Goal: Task Accomplishment & Management: Use online tool/utility

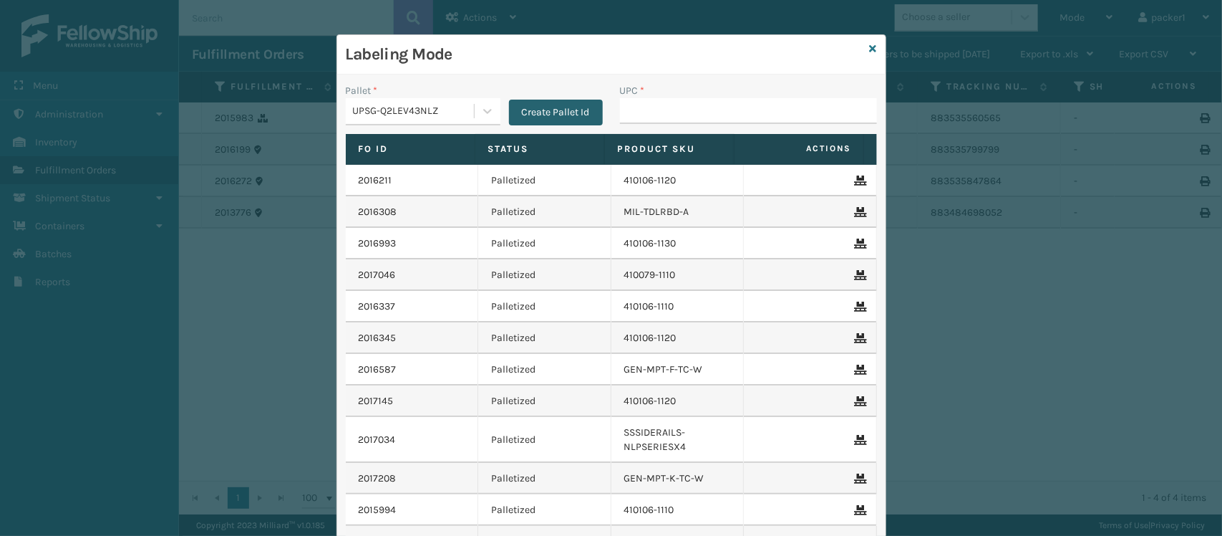
click at [569, 105] on button "Create Pallet Id" at bounding box center [556, 113] width 94 height 26
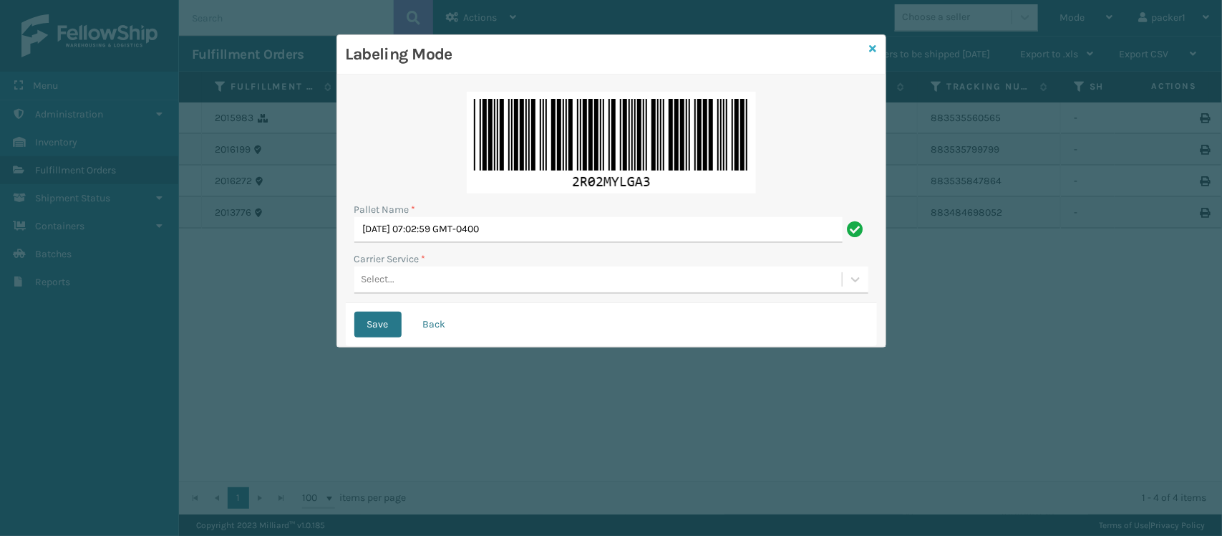
click at [874, 47] on icon at bounding box center [873, 49] width 7 height 10
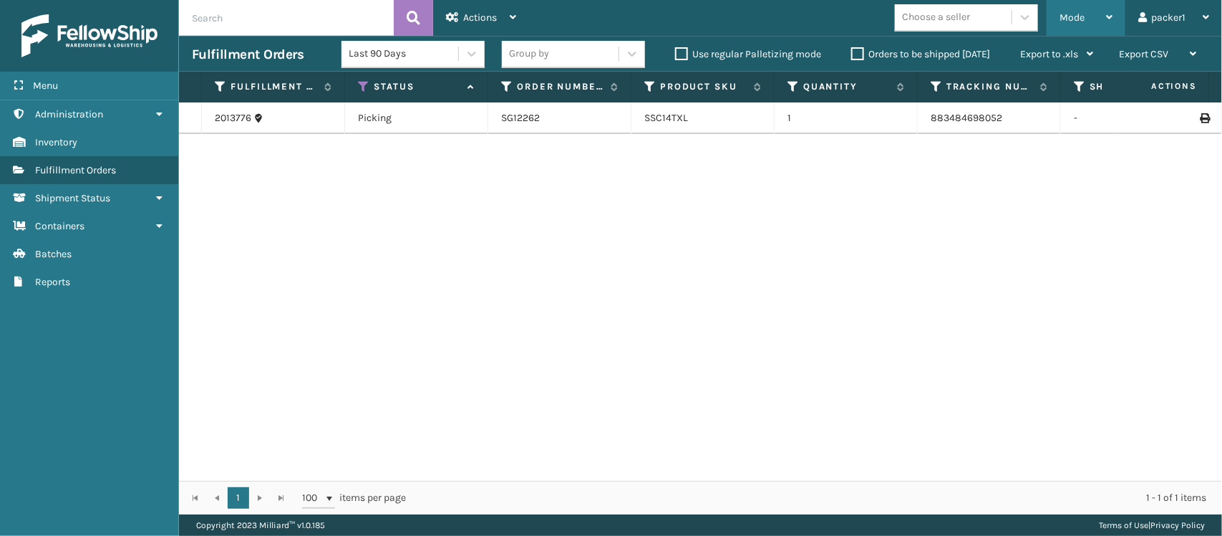
click at [1071, 12] on span "Mode" at bounding box center [1072, 17] width 25 height 12
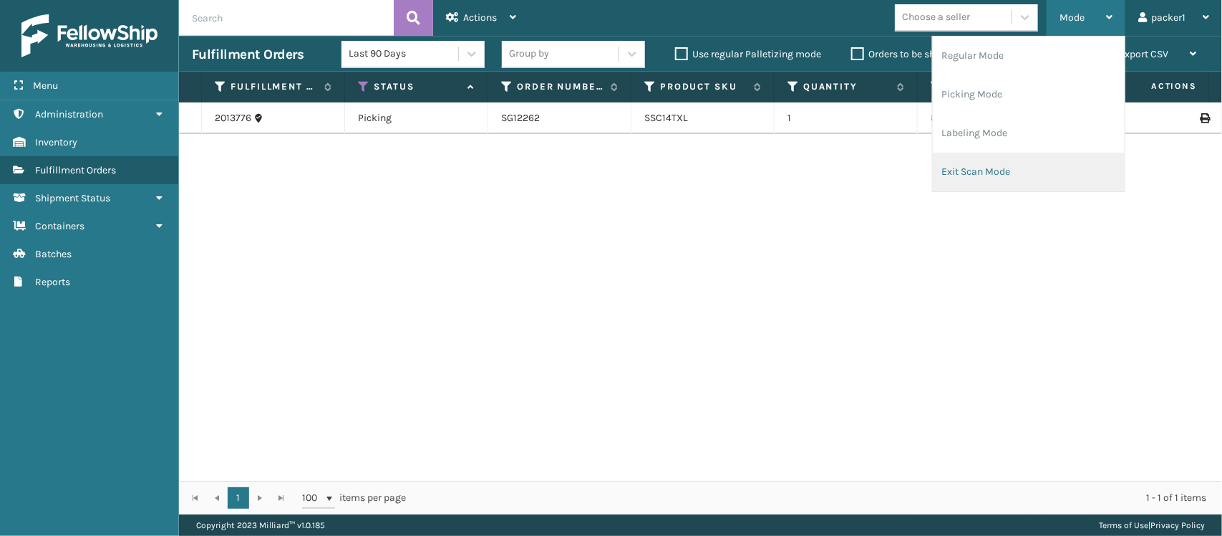
click at [970, 170] on li "Exit Scan Mode" at bounding box center [1029, 172] width 192 height 39
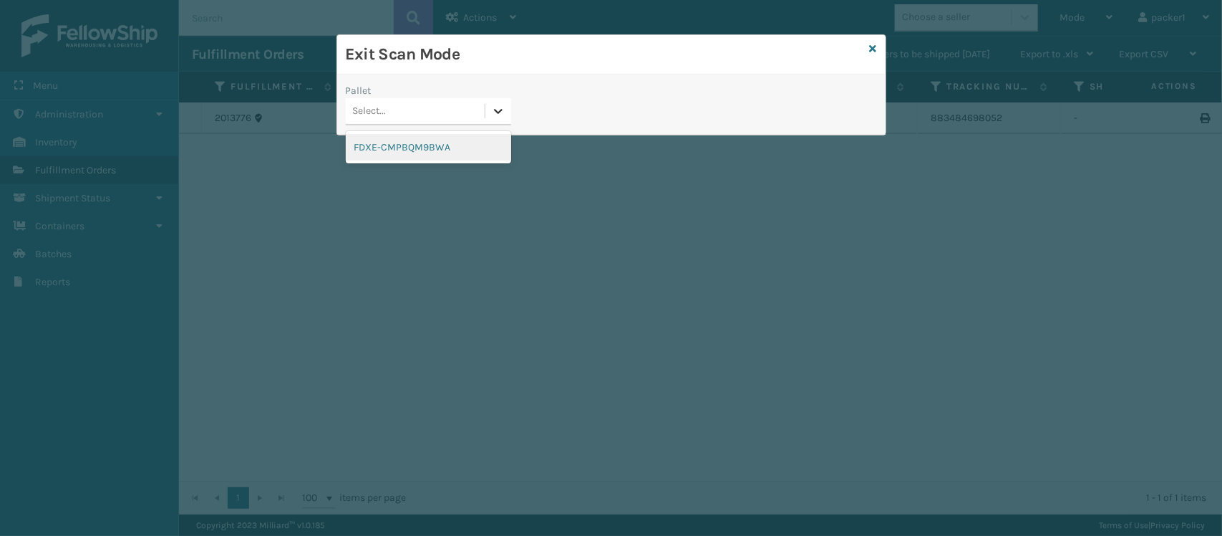
click at [503, 115] on icon at bounding box center [498, 111] width 14 height 14
click at [449, 145] on div "FDXE-CMPBQM9BWA" at bounding box center [428, 147] width 165 height 26
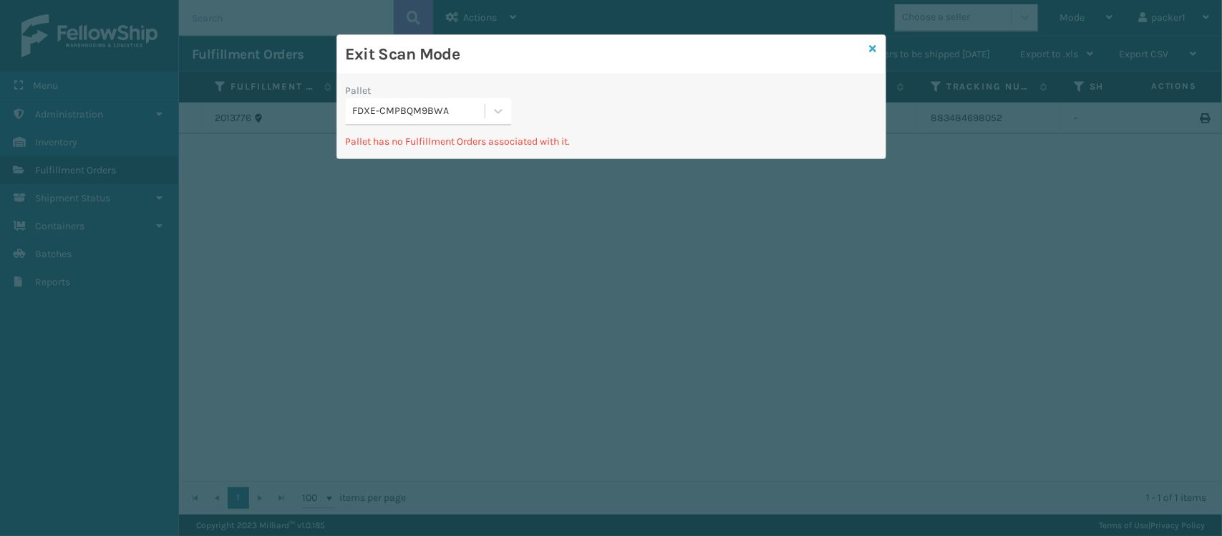
click at [876, 48] on icon at bounding box center [873, 49] width 7 height 10
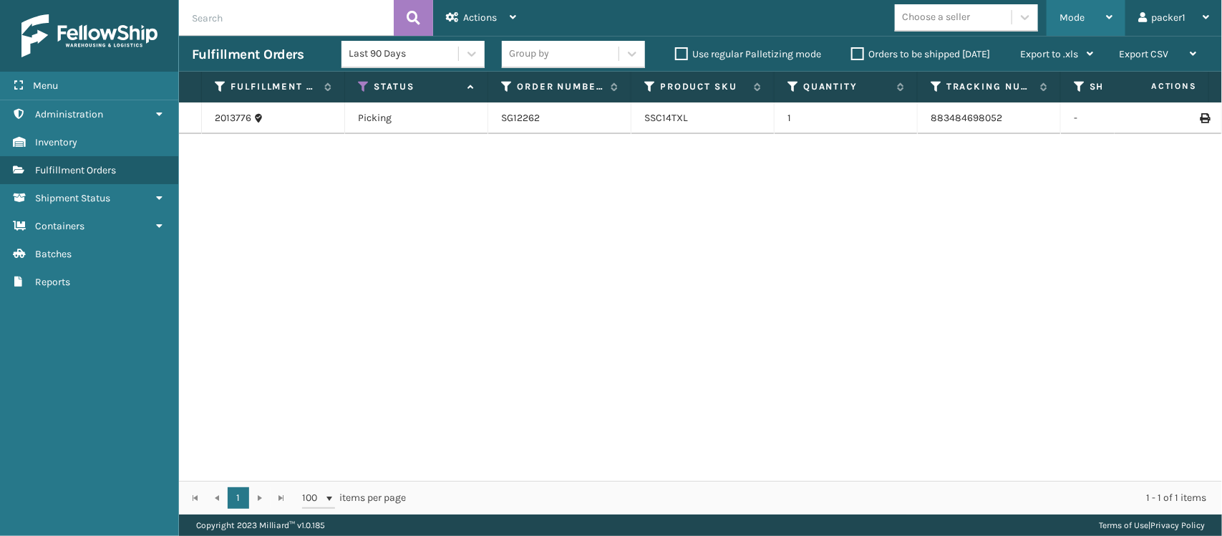
click at [1074, 14] on span "Mode" at bounding box center [1072, 17] width 25 height 12
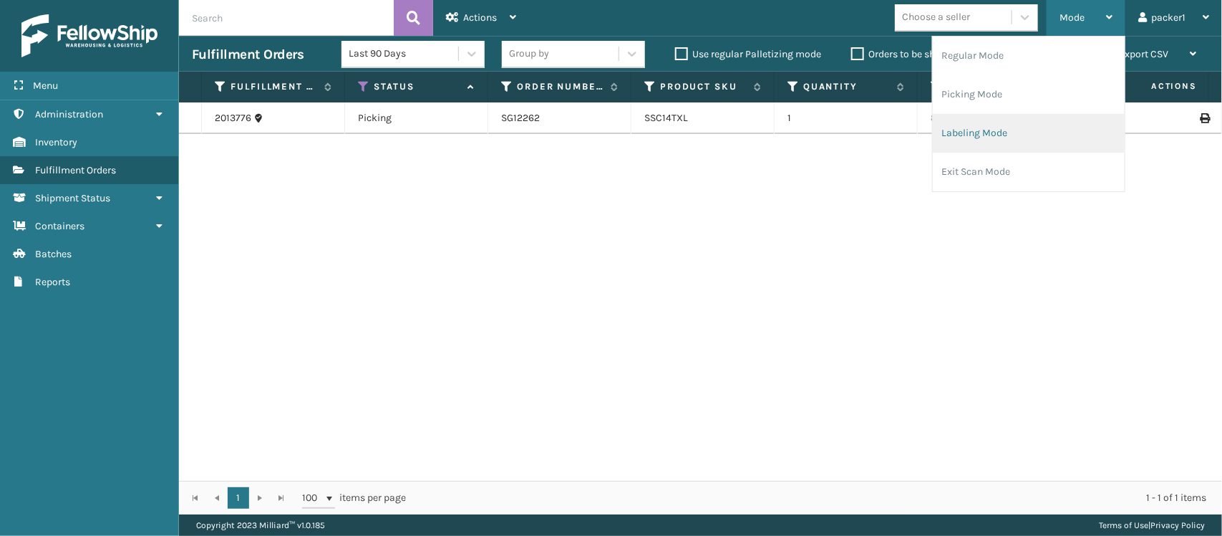
click at [987, 136] on li "Labeling Mode" at bounding box center [1029, 133] width 192 height 39
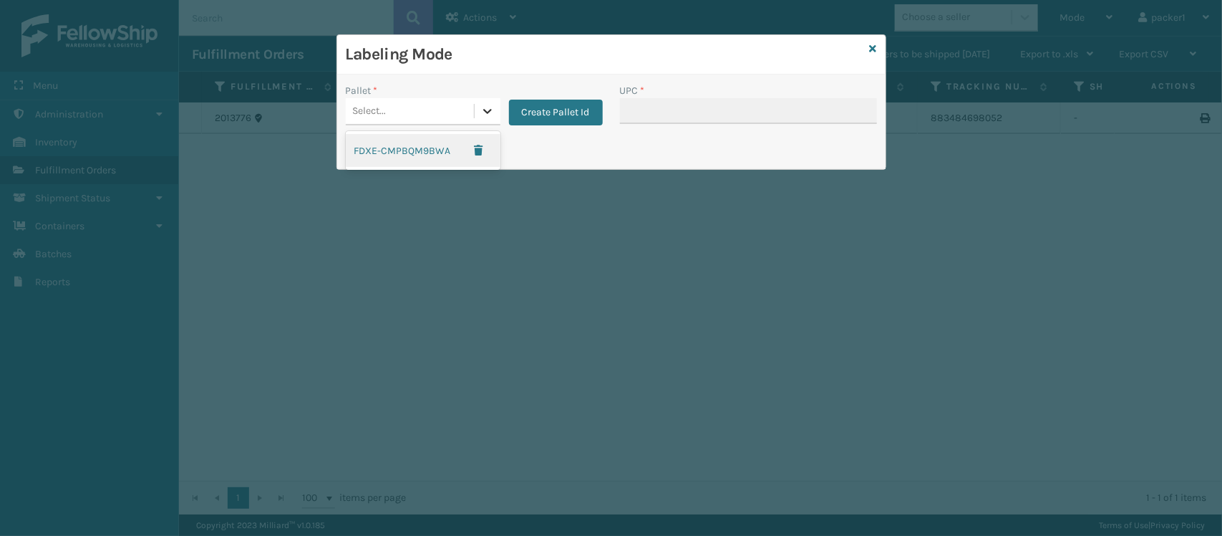
click at [487, 112] on icon at bounding box center [487, 111] width 14 height 14
click at [527, 110] on button "Create Pallet Id" at bounding box center [556, 113] width 94 height 26
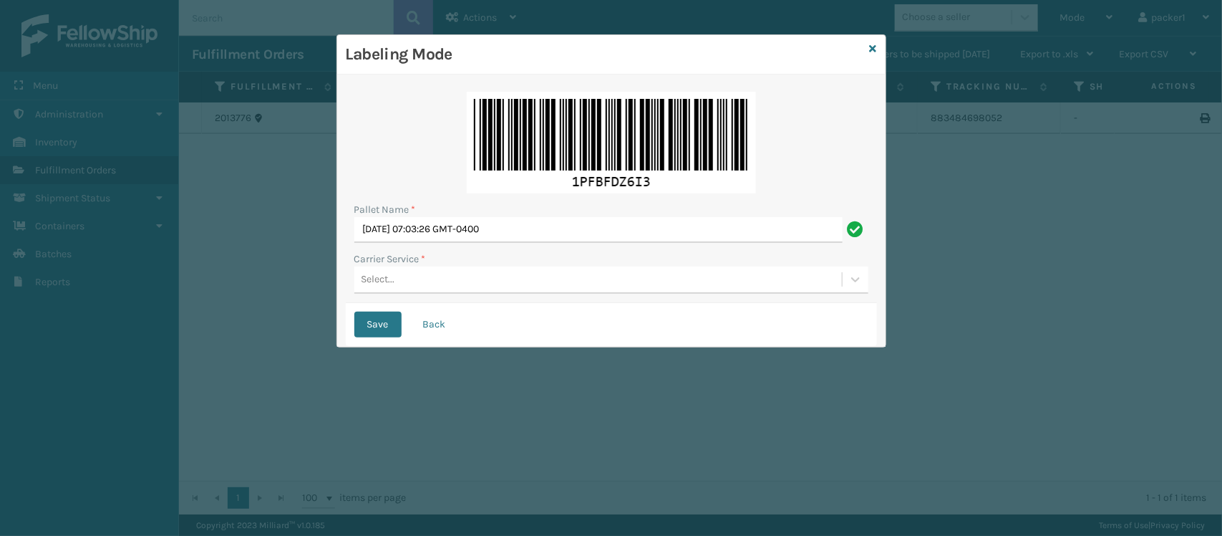
click at [392, 279] on div "Select..." at bounding box center [379, 279] width 34 height 15
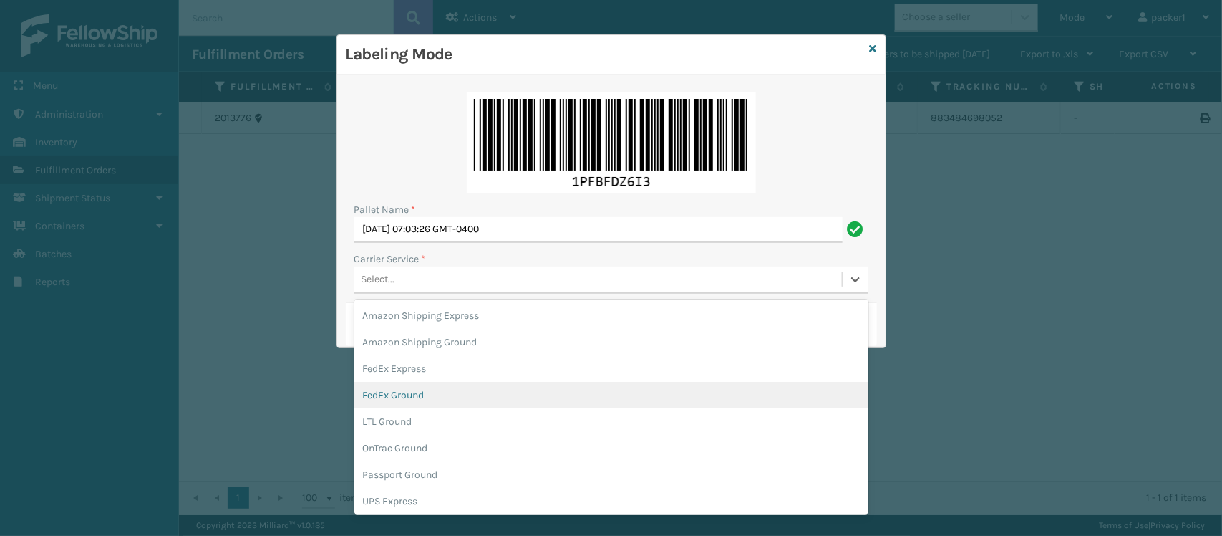
click at [374, 391] on div "FedEx Ground" at bounding box center [611, 395] width 514 height 26
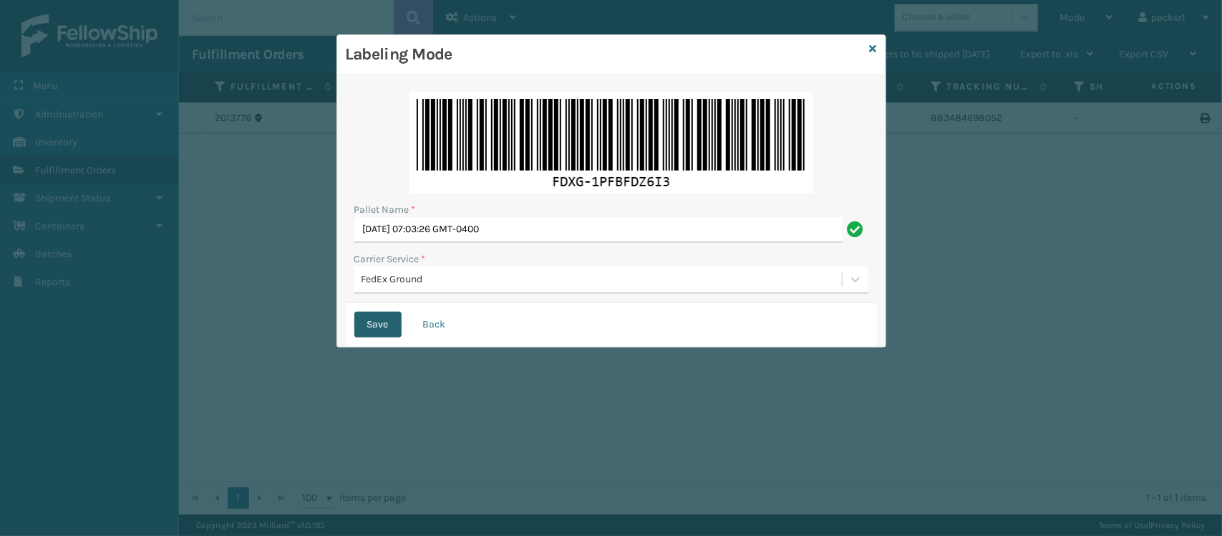
click at [374, 323] on button "Save" at bounding box center [377, 324] width 47 height 26
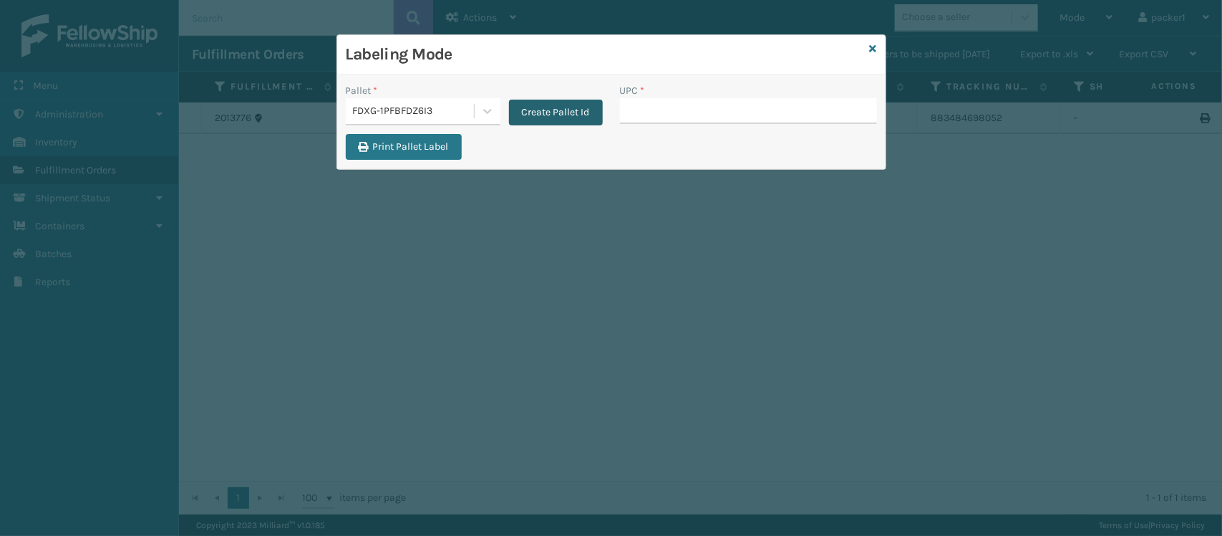
click at [564, 112] on button "Create Pallet Id" at bounding box center [556, 113] width 94 height 26
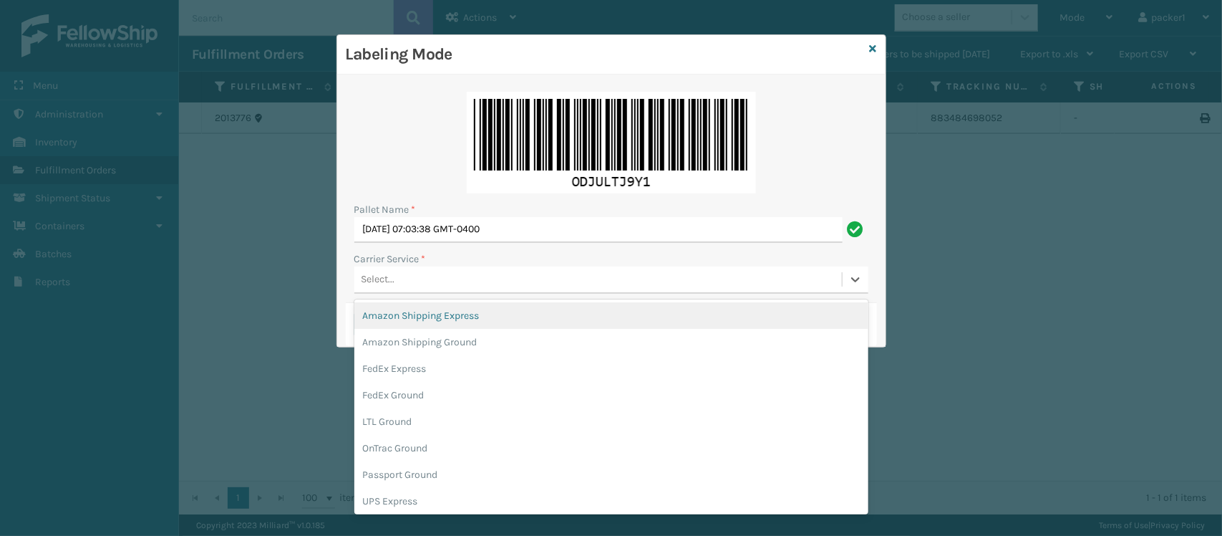
click at [407, 285] on div "Select..." at bounding box center [598, 280] width 488 height 24
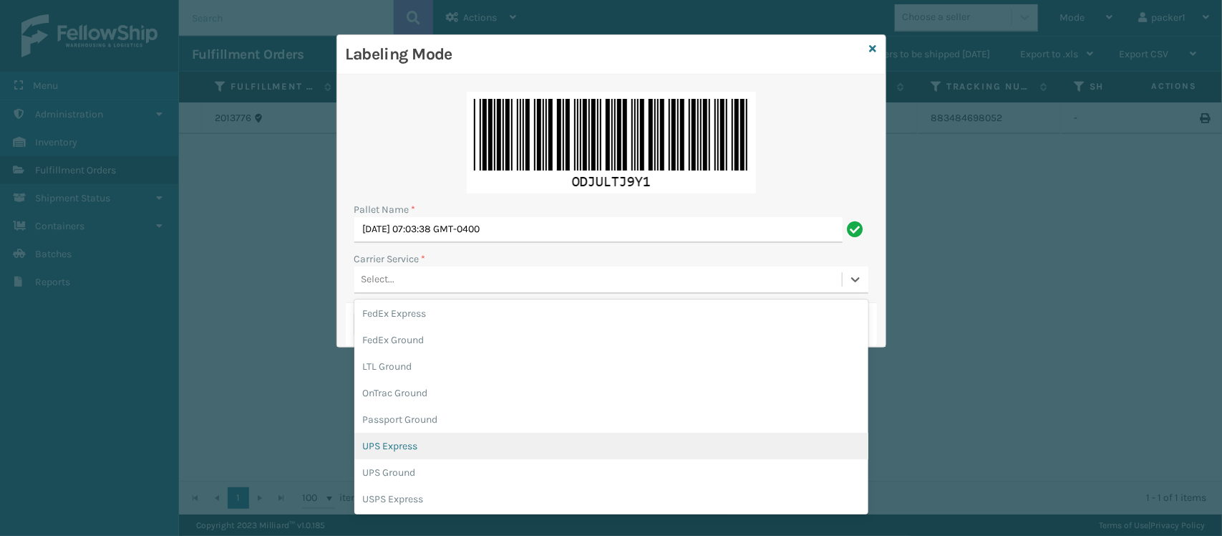
scroll to position [72, 0]
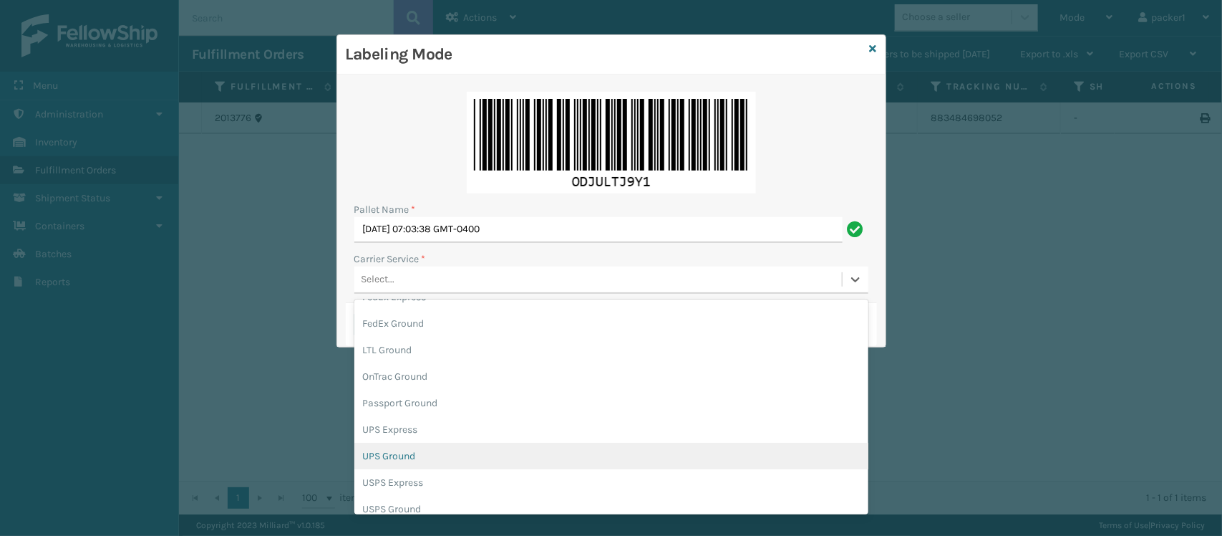
click at [471, 450] on div "UPS Ground" at bounding box center [611, 456] width 514 height 26
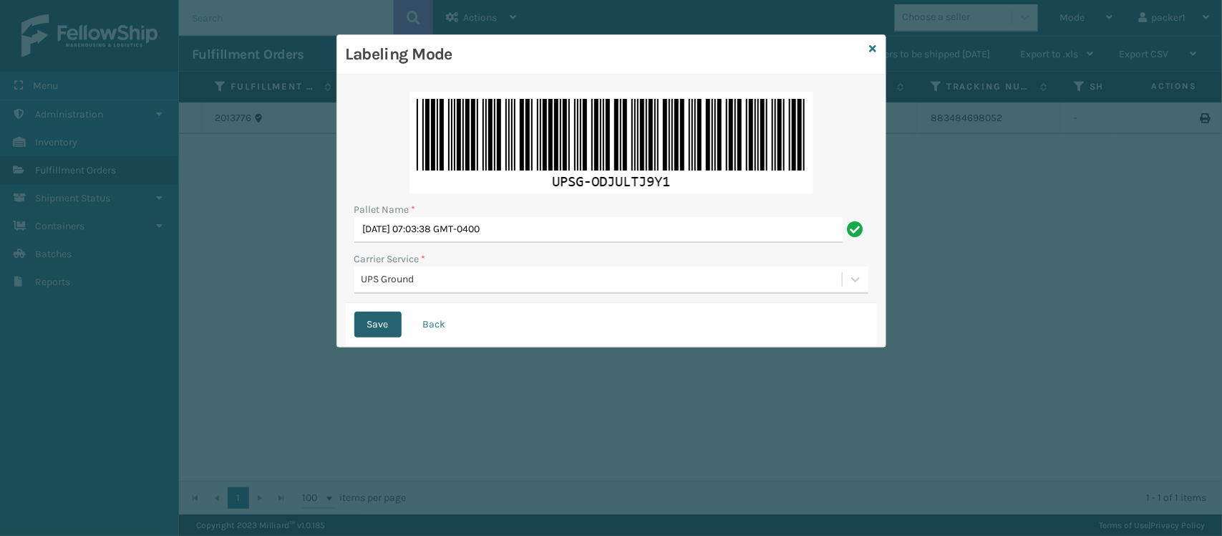
click at [381, 317] on button "Save" at bounding box center [377, 324] width 47 height 26
